Goal: Navigation & Orientation: Find specific page/section

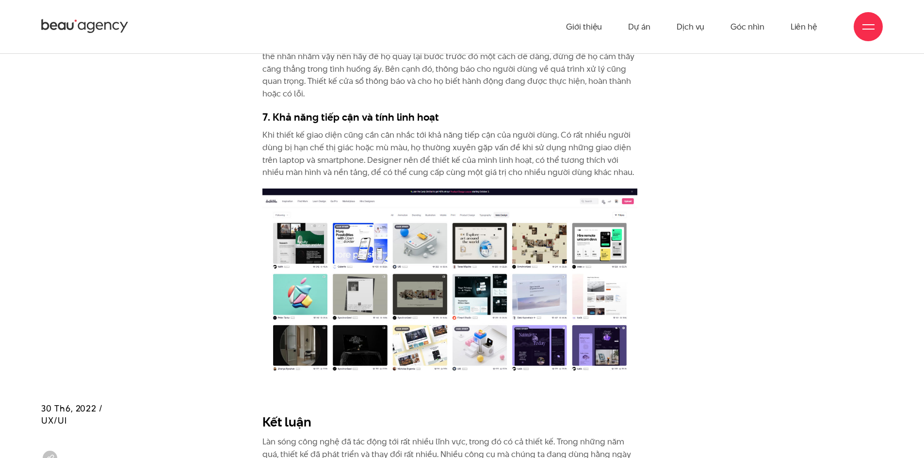
scroll to position [4039, 0]
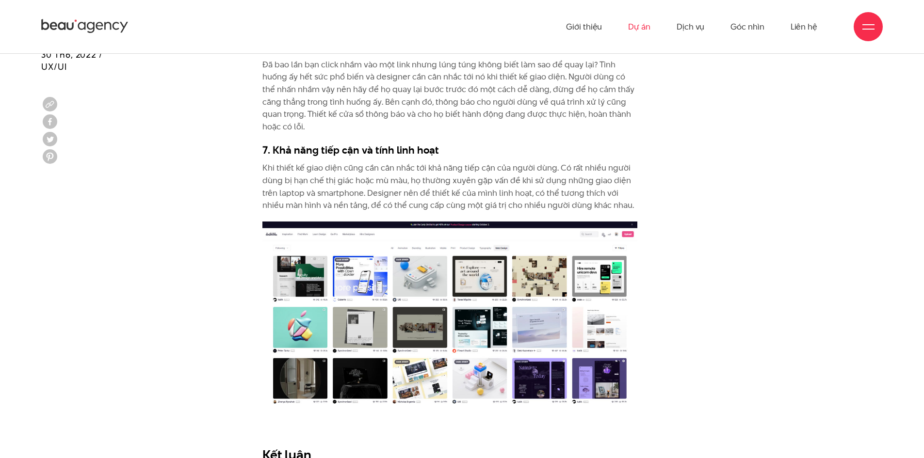
click at [643, 30] on link "Dự án" at bounding box center [639, 26] width 22 height 53
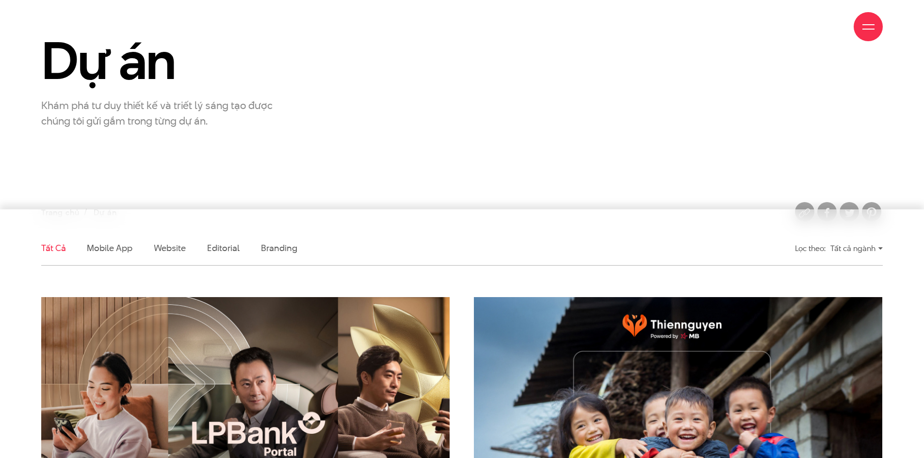
scroll to position [113, 0]
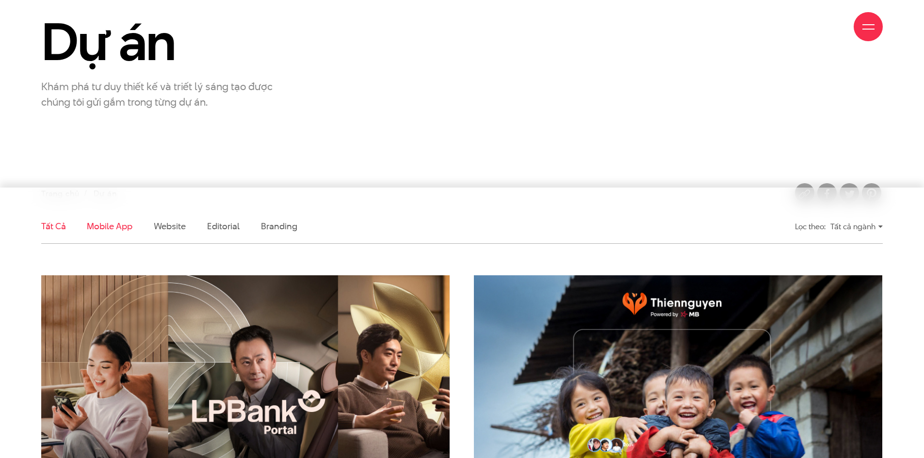
click at [124, 227] on link "Mobile app" at bounding box center [109, 226] width 45 height 12
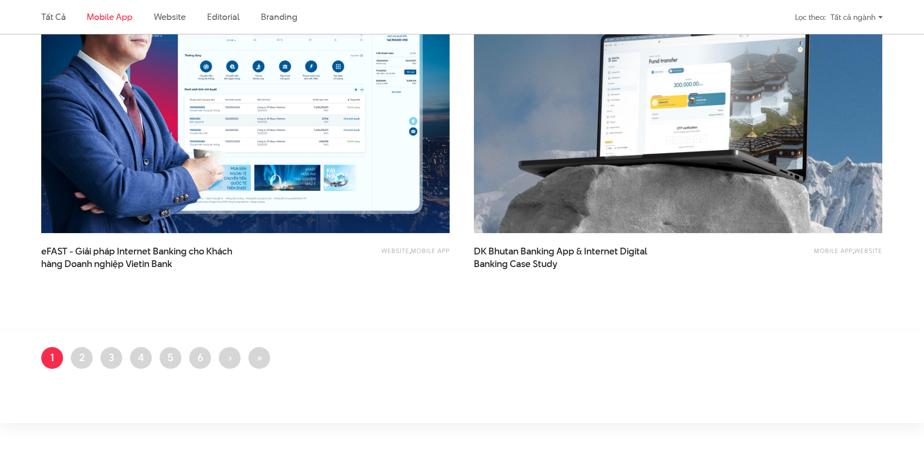
scroll to position [888, 0]
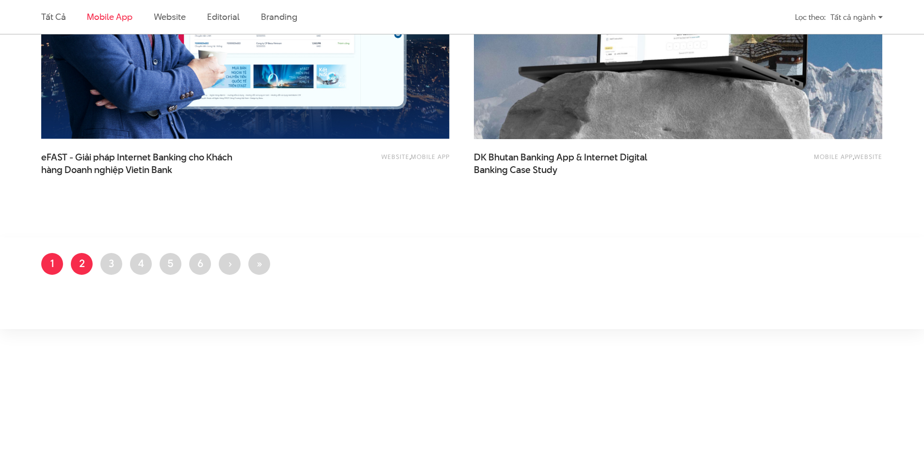
click at [77, 262] on link "Trang 2" at bounding box center [82, 264] width 22 height 22
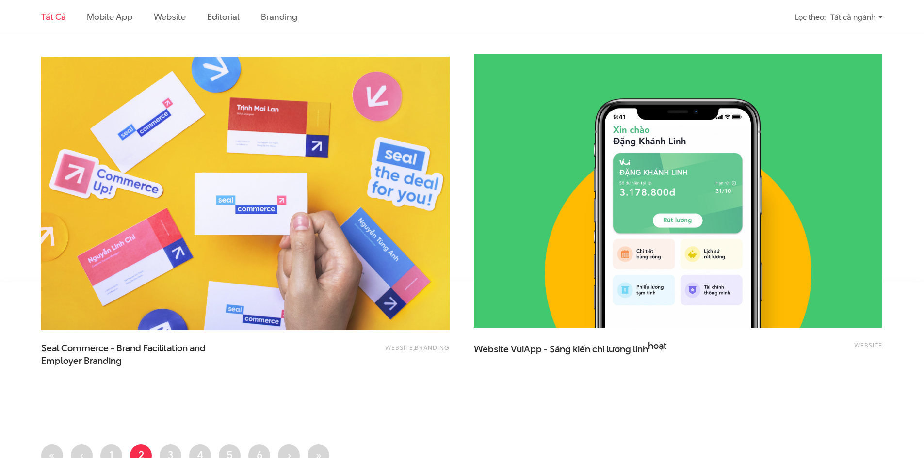
scroll to position [2263, 0]
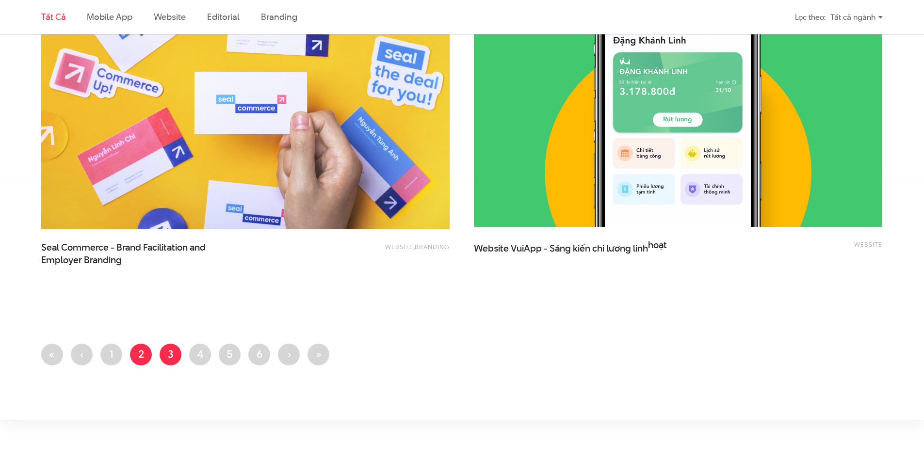
click at [170, 355] on link "Trang 3" at bounding box center [171, 355] width 22 height 22
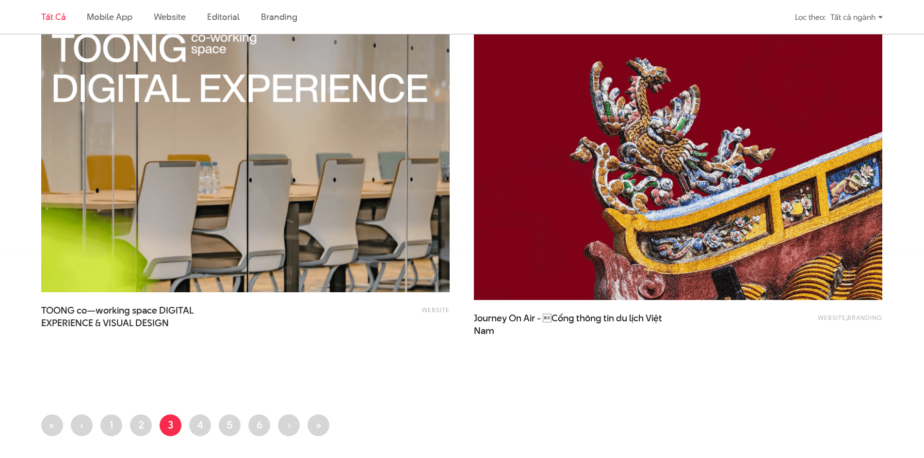
scroll to position [2263, 0]
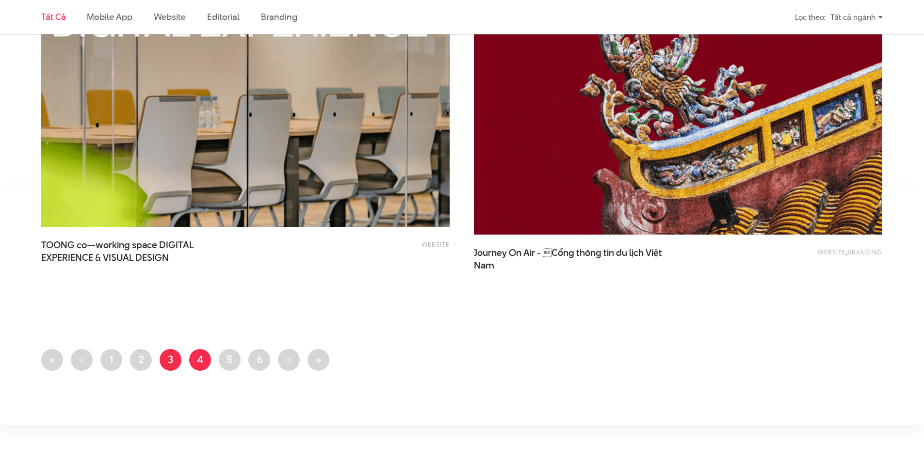
click at [199, 359] on link "Trang 4" at bounding box center [200, 360] width 22 height 22
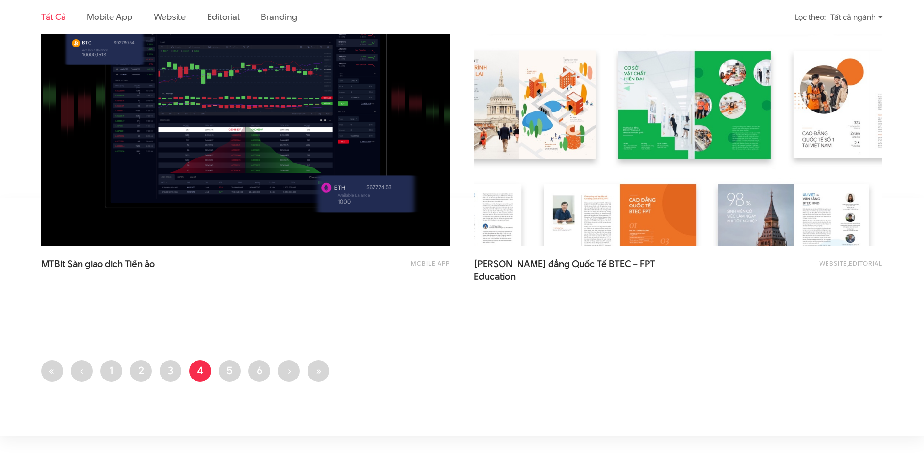
scroll to position [2376, 0]
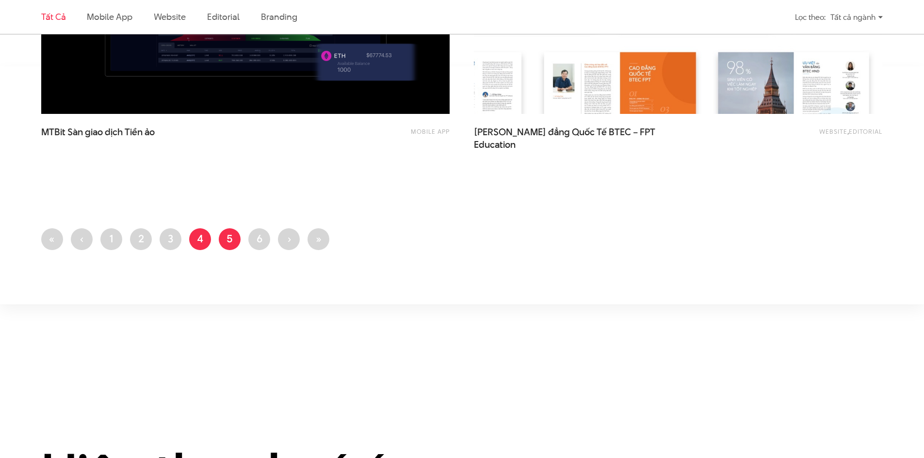
click at [232, 239] on link "Trang 5" at bounding box center [230, 239] width 22 height 22
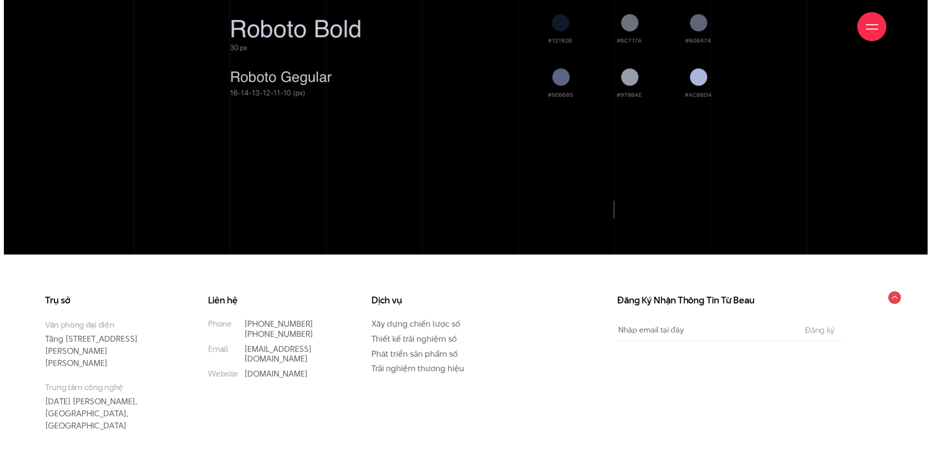
scroll to position [4932, 0]
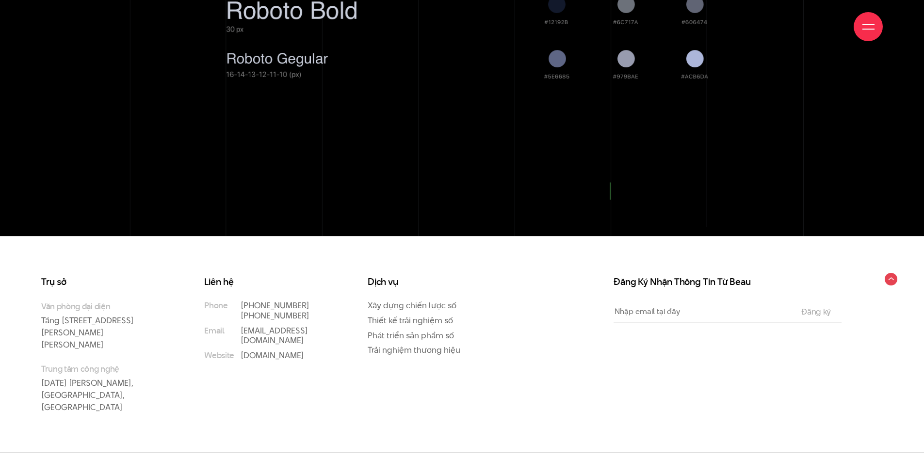
click at [860, 24] on div at bounding box center [868, 26] width 29 height 29
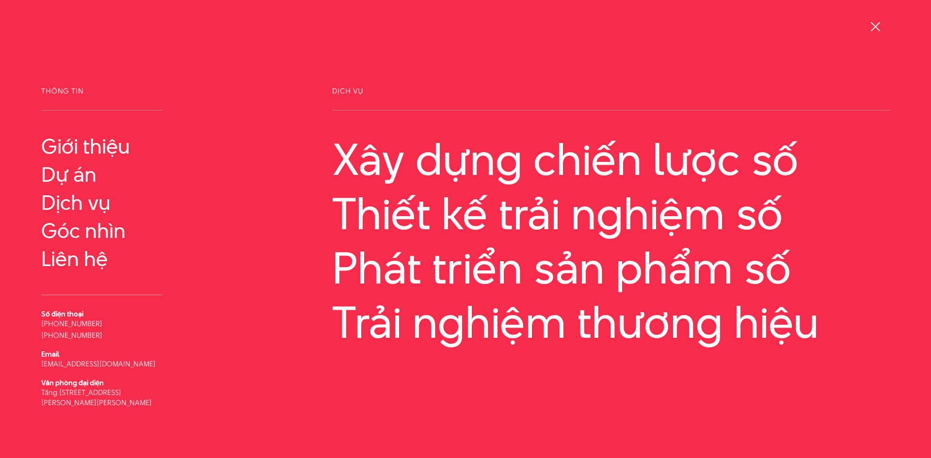
click at [885, 32] on div at bounding box center [875, 26] width 29 height 29
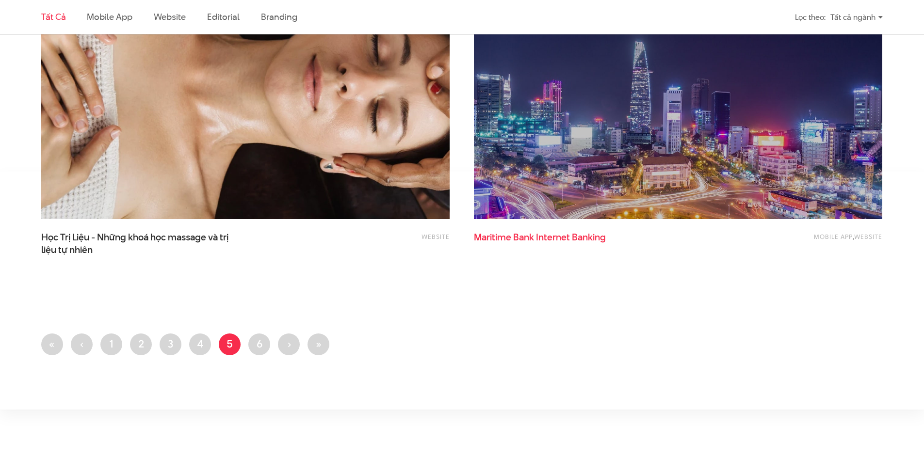
scroll to position [2376, 0]
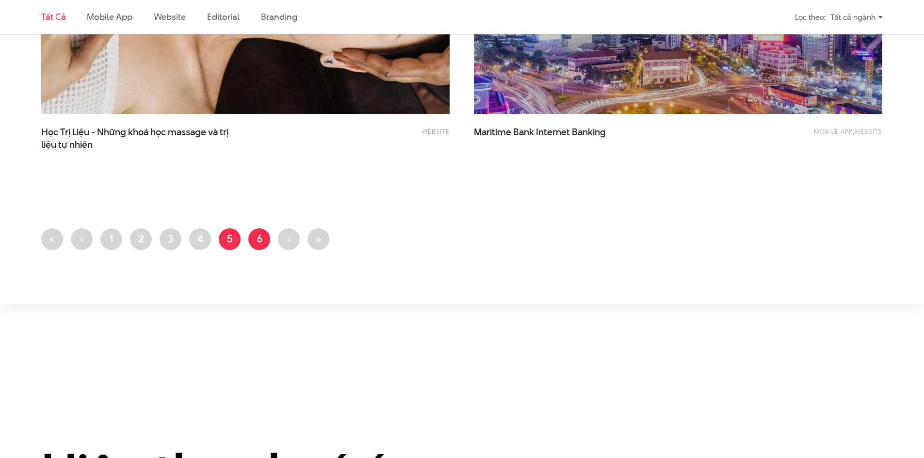
click at [256, 233] on link "Trang 6" at bounding box center [259, 239] width 22 height 22
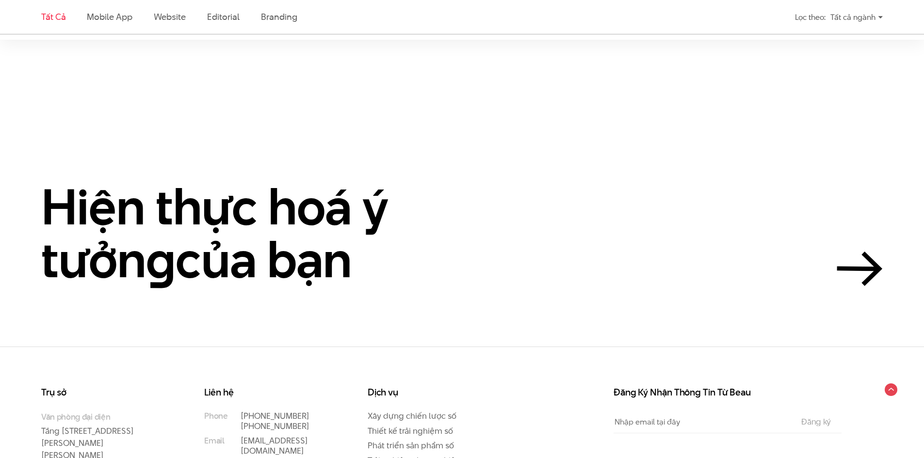
scroll to position [2716, 0]
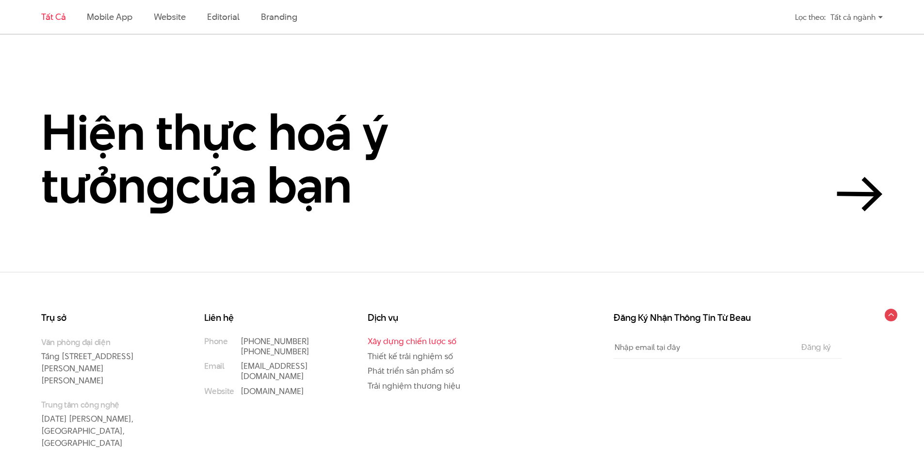
click at [418, 343] on link "Xây dựng chiến lược số" at bounding box center [412, 342] width 89 height 12
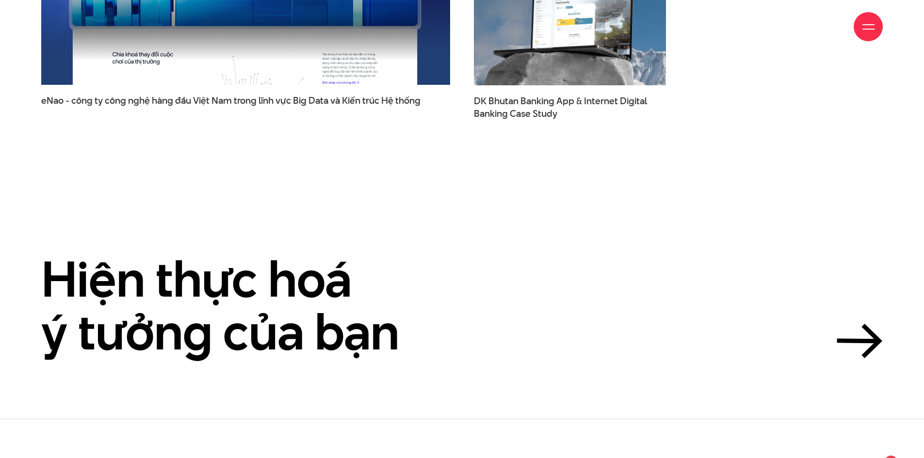
scroll to position [3471, 0]
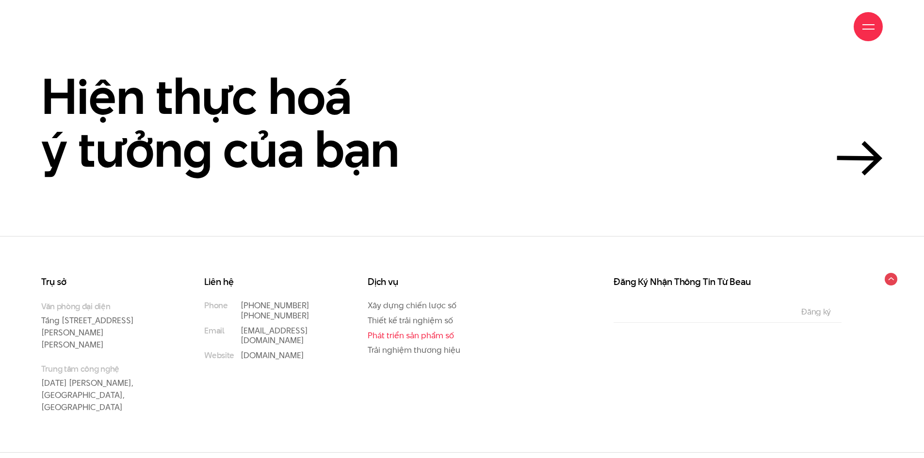
click at [428, 335] on link "Phát triển sản phẩm số" at bounding box center [411, 336] width 86 height 12
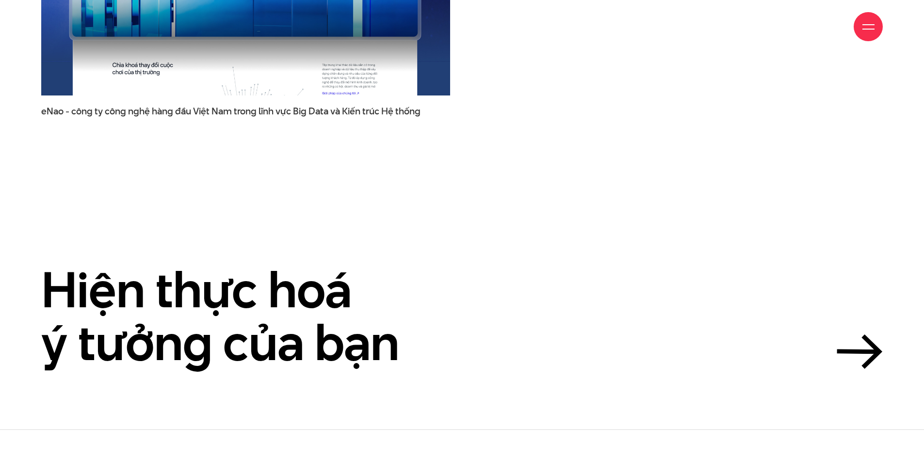
scroll to position [3688, 0]
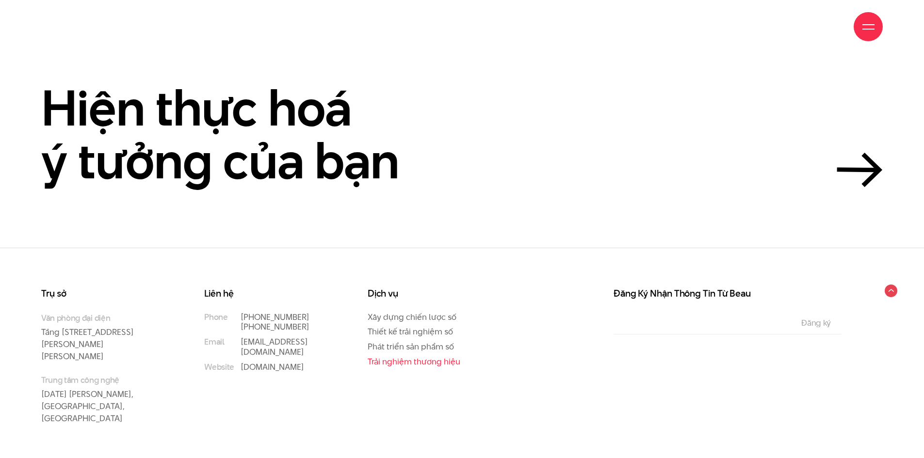
click at [442, 356] on link "Trải nghiệm thương hiệu" at bounding box center [414, 362] width 93 height 12
